Goal: Task Accomplishment & Management: Manage account settings

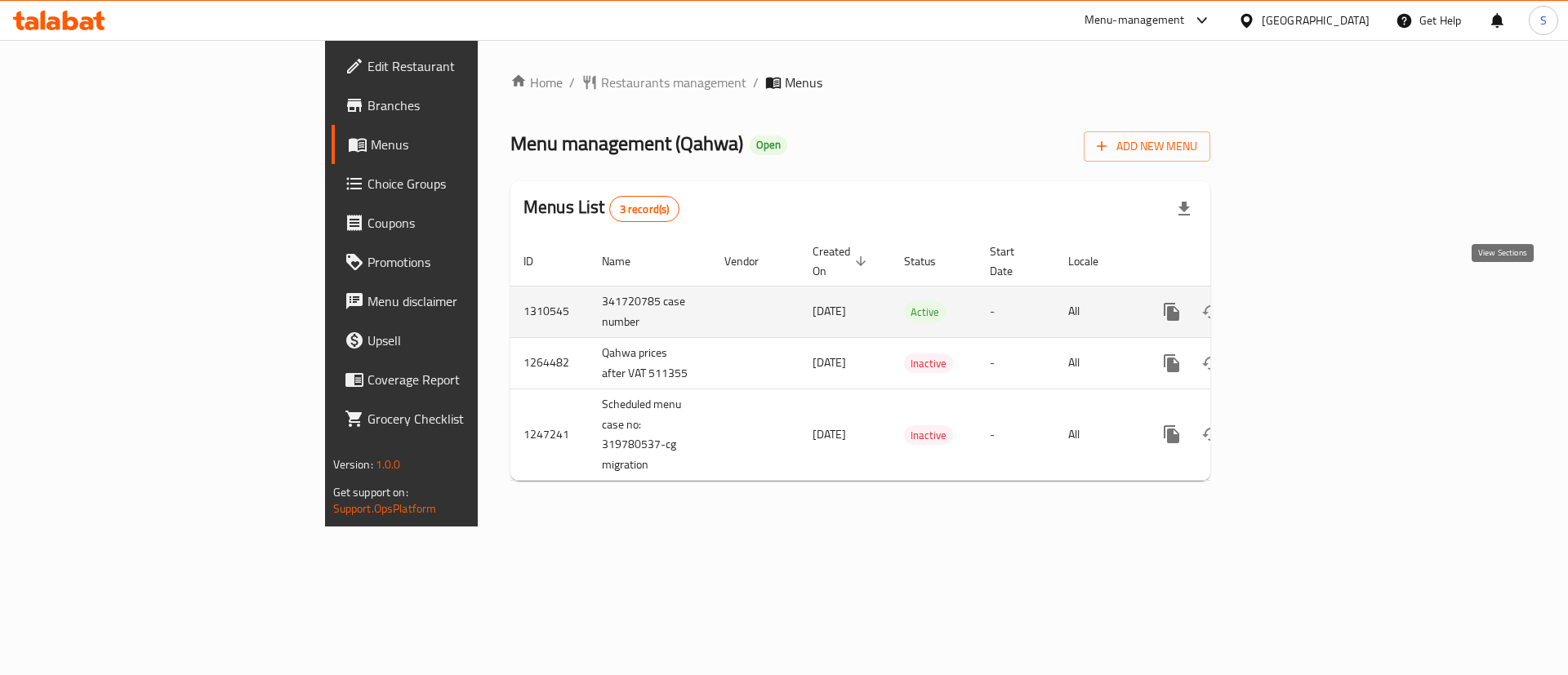
click at [1297, 304] on icon "enhanced table" at bounding box center [1289, 311] width 14 height 14
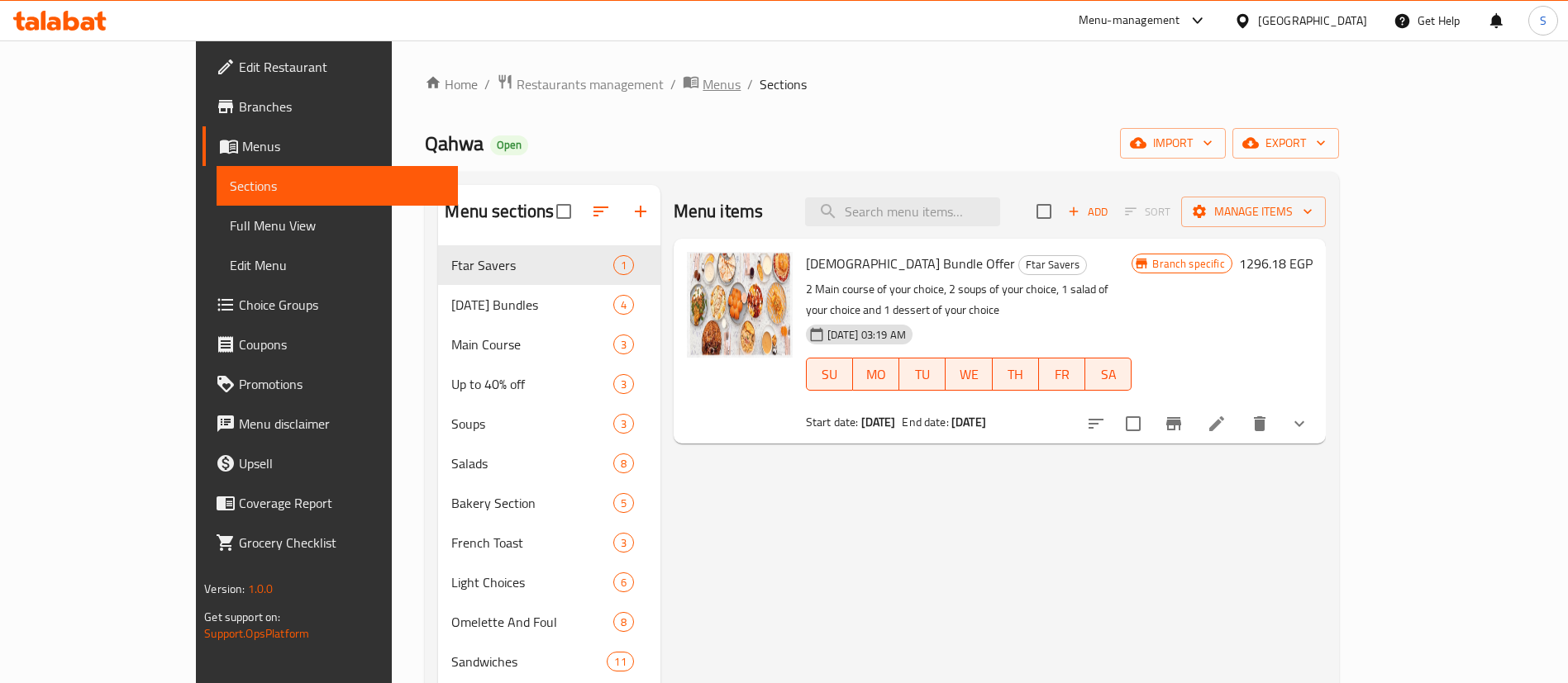
click at [702, 76] on span "Menus" at bounding box center [721, 84] width 38 height 20
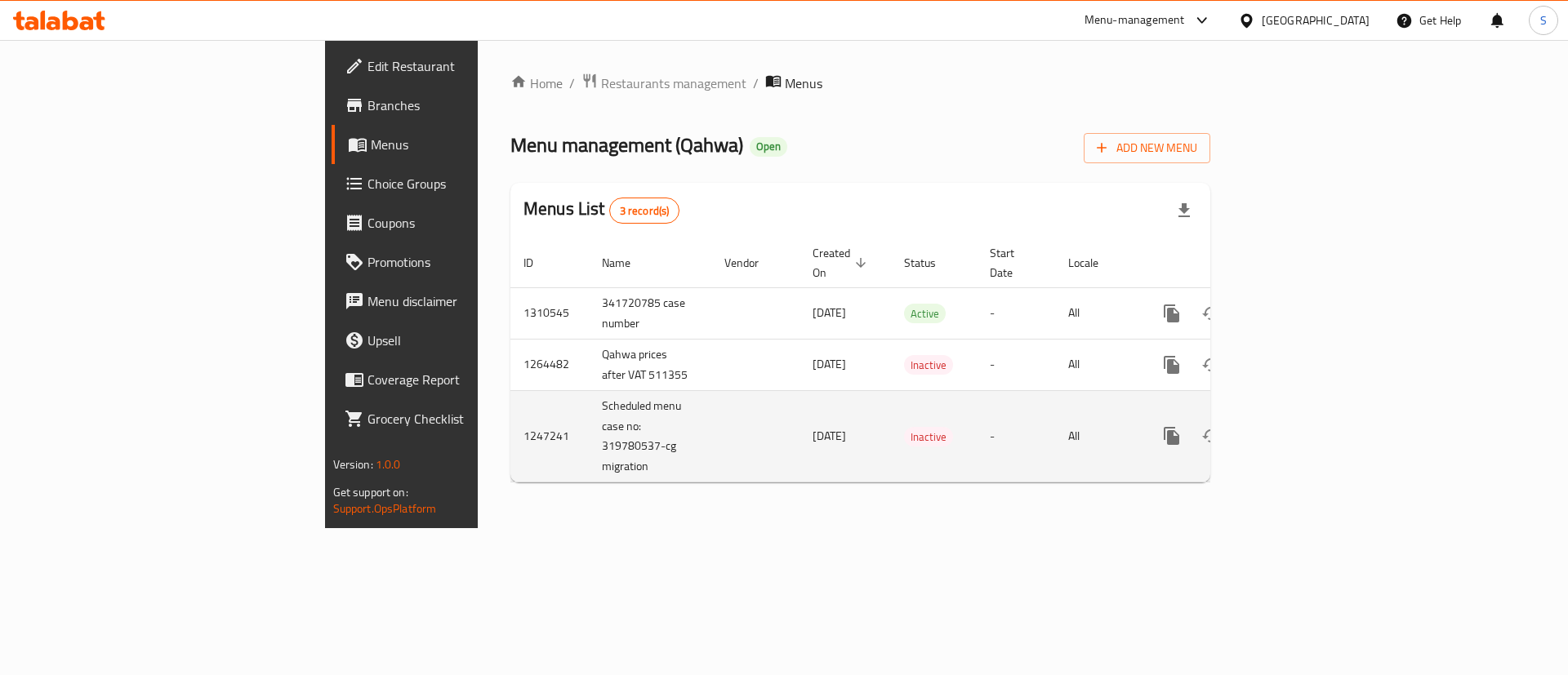
click at [891, 390] on td "Inactive" at bounding box center [934, 436] width 86 height 92
click at [799, 429] on td "[DATE]" at bounding box center [845, 436] width 91 height 92
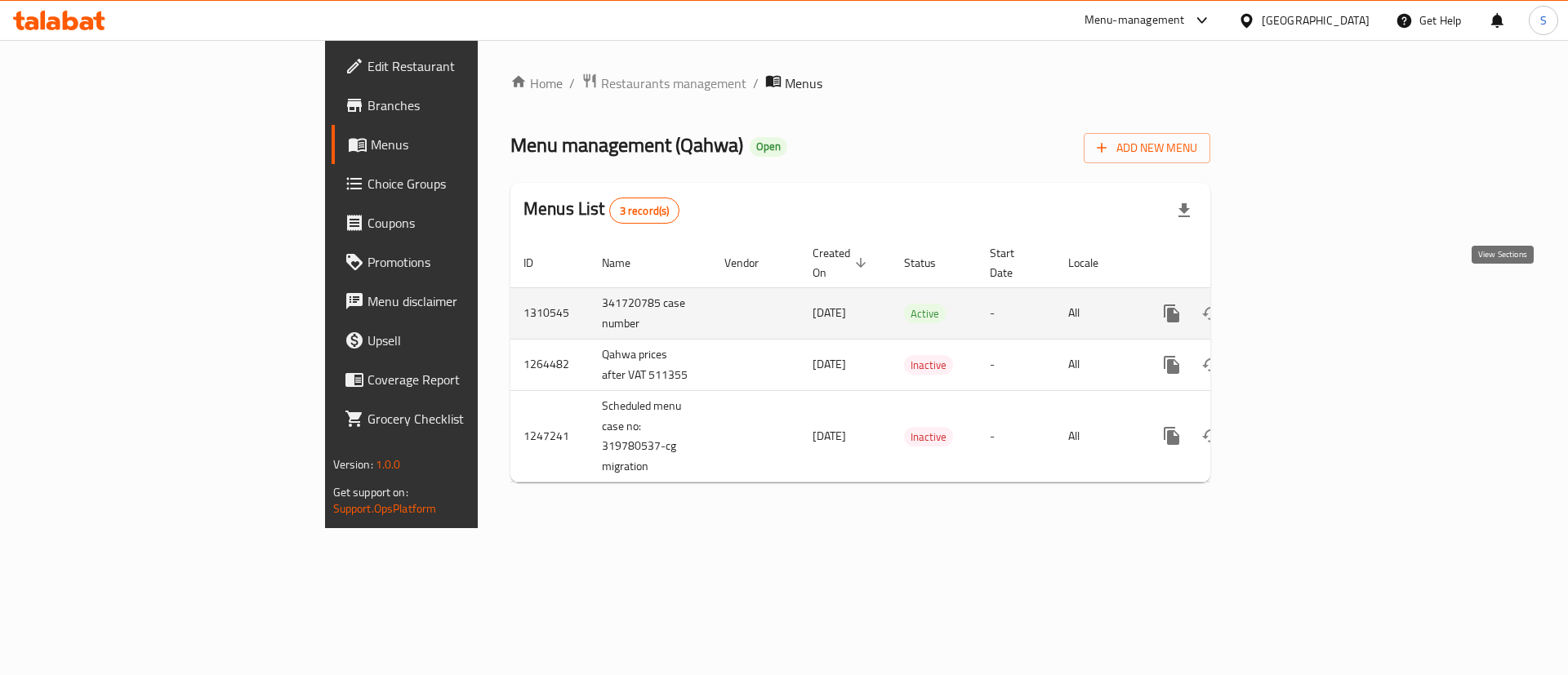
click at [1297, 306] on icon "enhanced table" at bounding box center [1289, 313] width 14 height 14
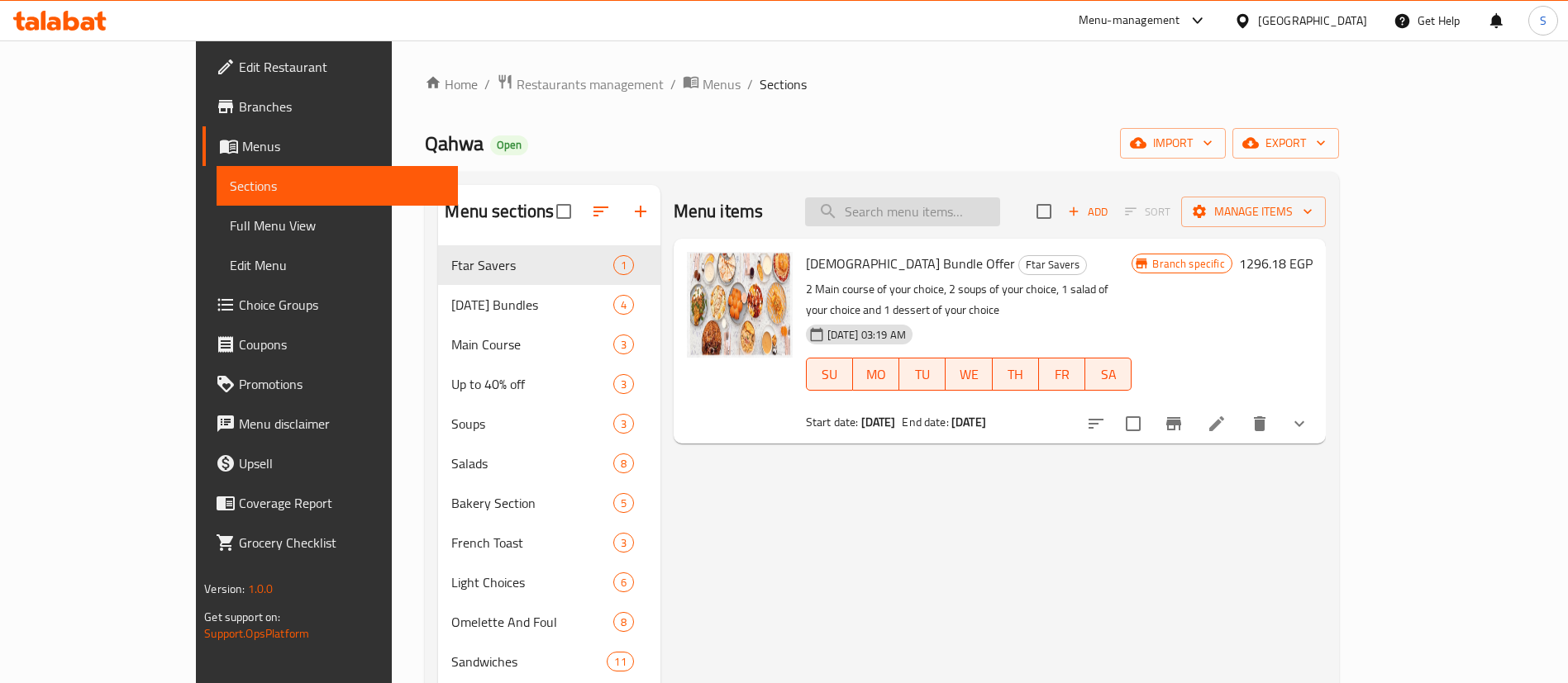
paste input "Espresso Macchiato"
click at [1000, 207] on input "Espresso Macchiato" at bounding box center [902, 212] width 195 height 29
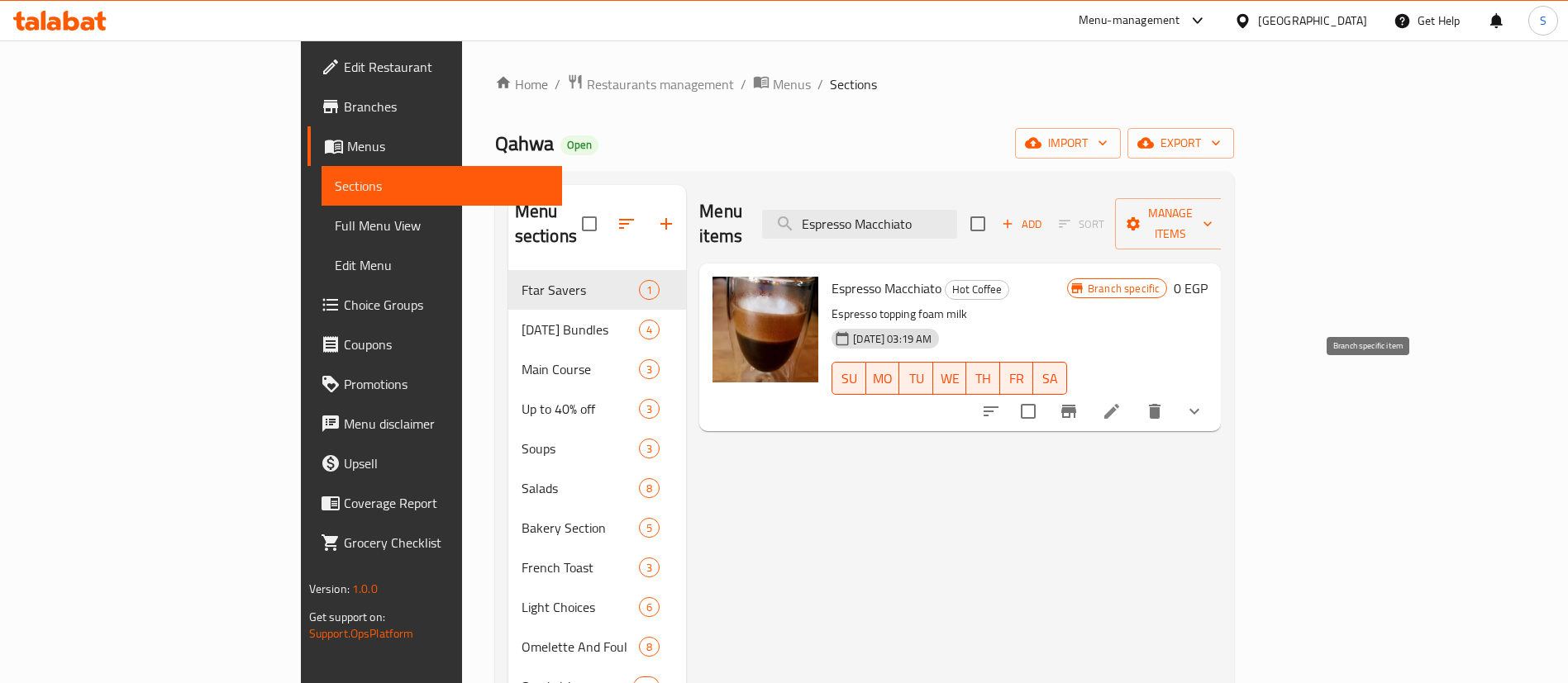
type input "Espresso Macchiato"
click at [1076, 405] on icon "Branch-specific-item" at bounding box center [1068, 411] width 15 height 13
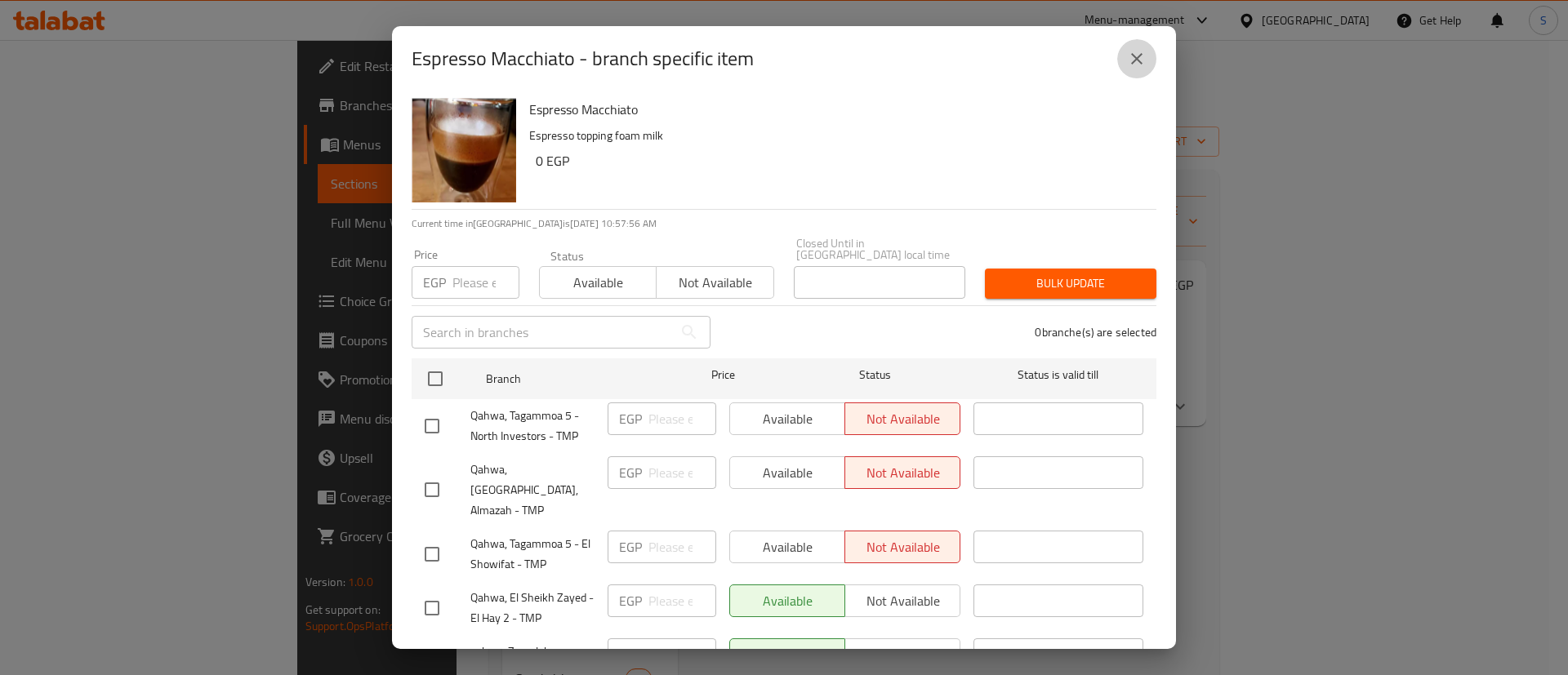
click at [1137, 62] on icon "close" at bounding box center [1136, 58] width 19 height 19
